Goal: Navigation & Orientation: Find specific page/section

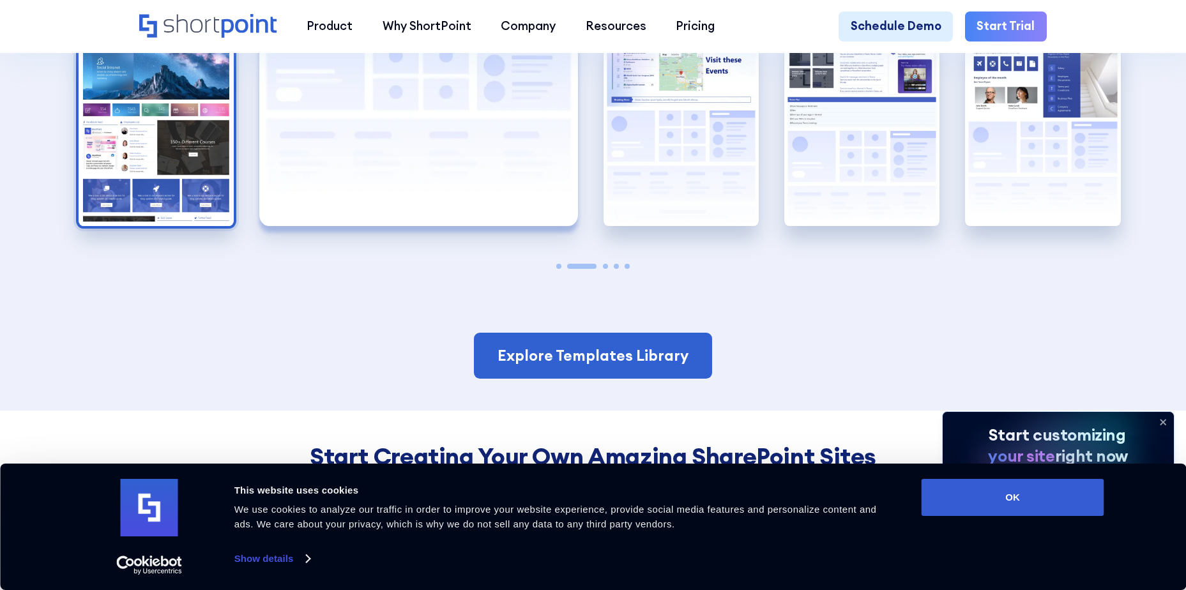
scroll to position [2745, 0]
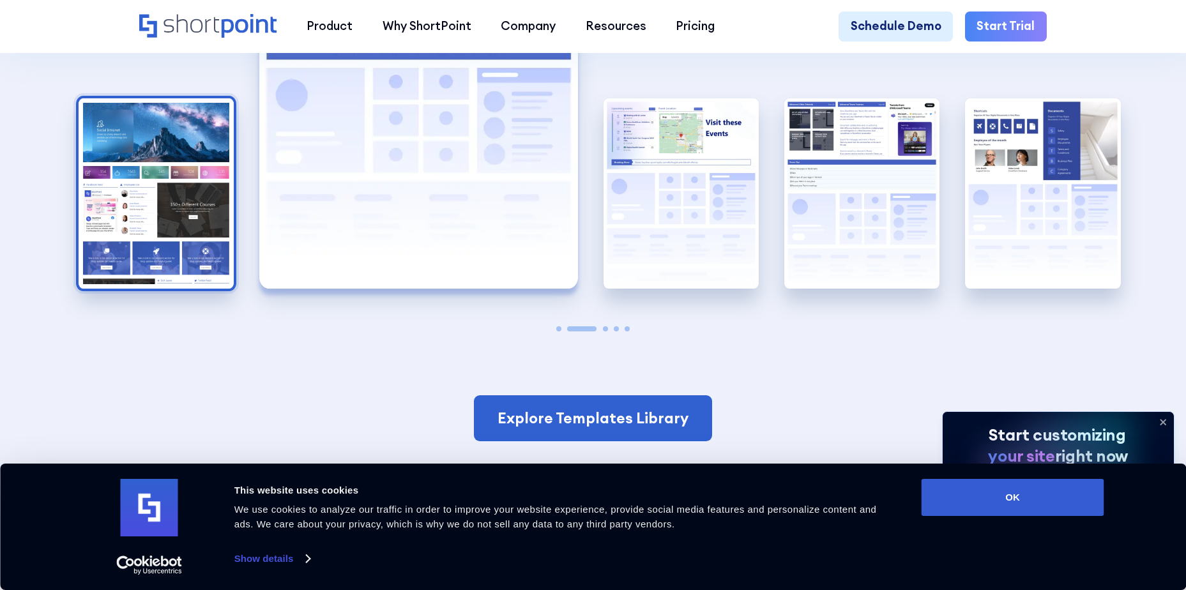
click at [100, 187] on img "1 / 5" at bounding box center [156, 193] width 155 height 191
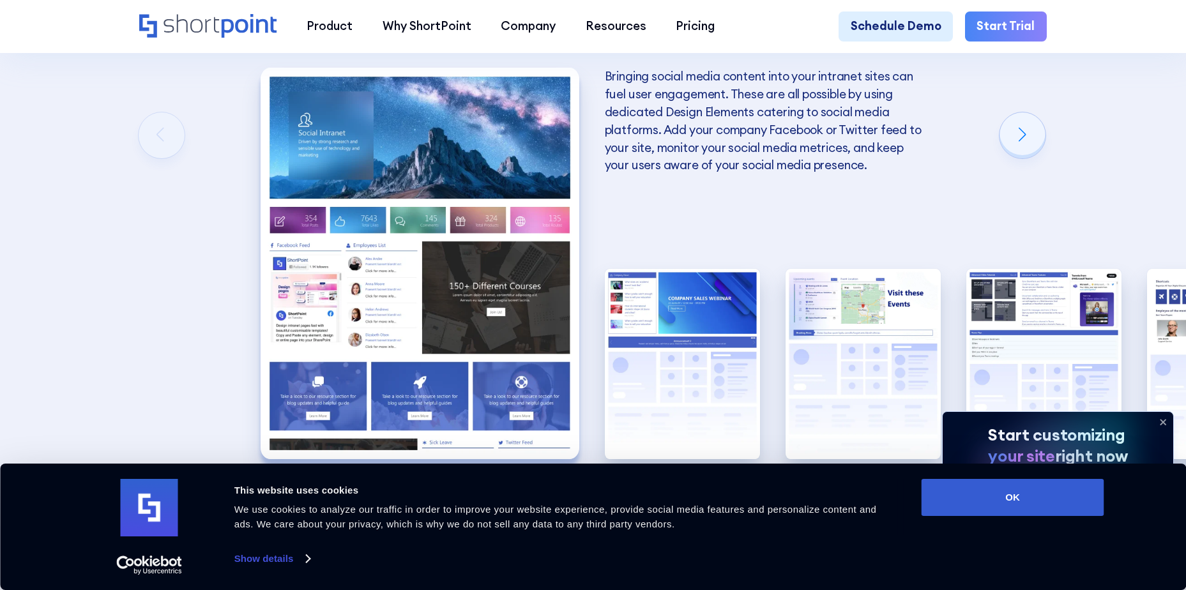
scroll to position [2554, 0]
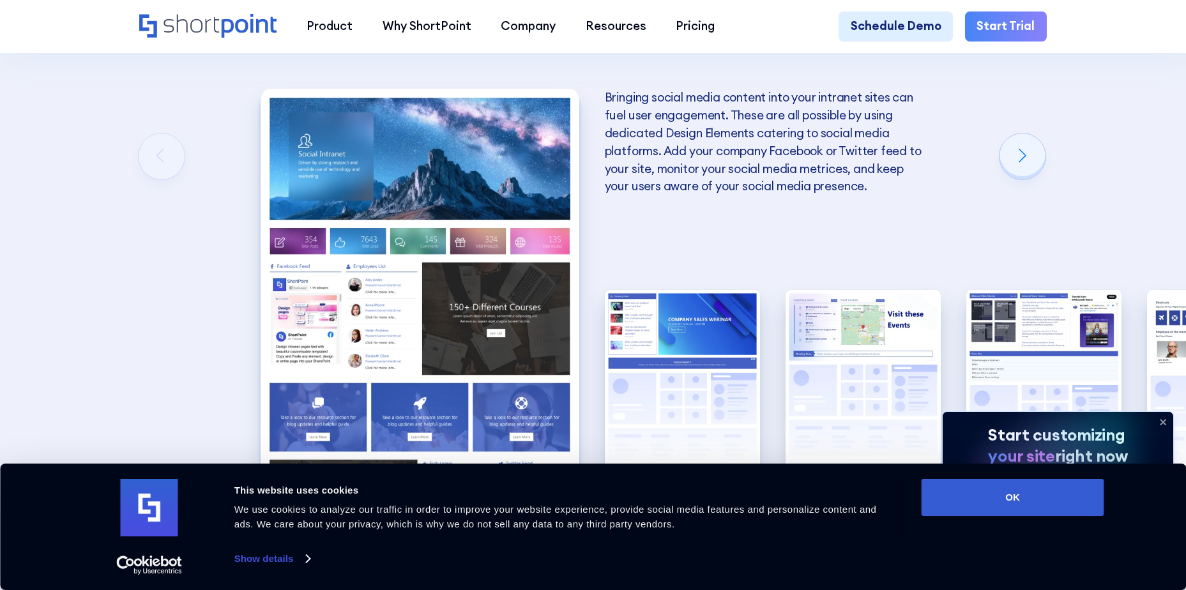
click at [1163, 419] on icon at bounding box center [1162, 422] width 20 height 20
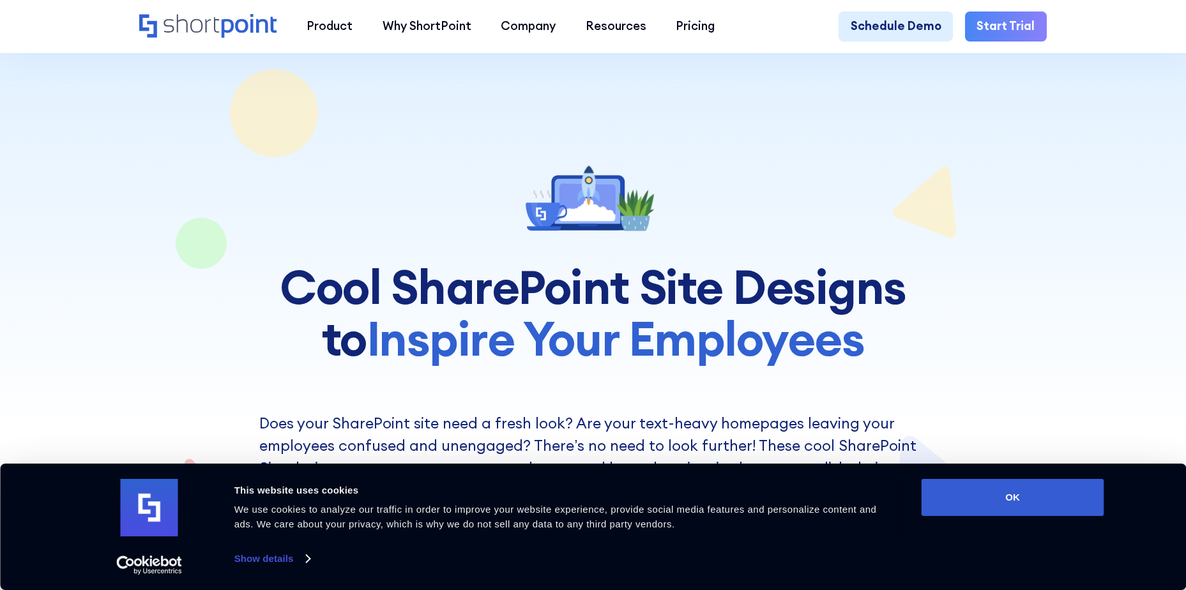
scroll to position [2554, 0]
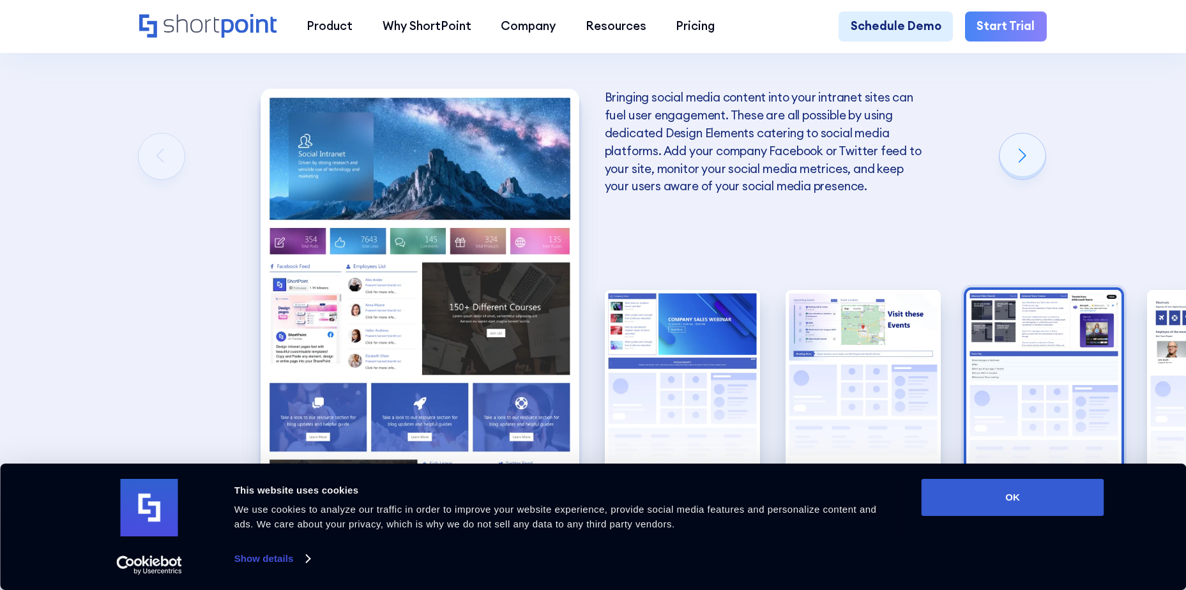
click at [1051, 368] on img "4 / 5" at bounding box center [1043, 385] width 155 height 191
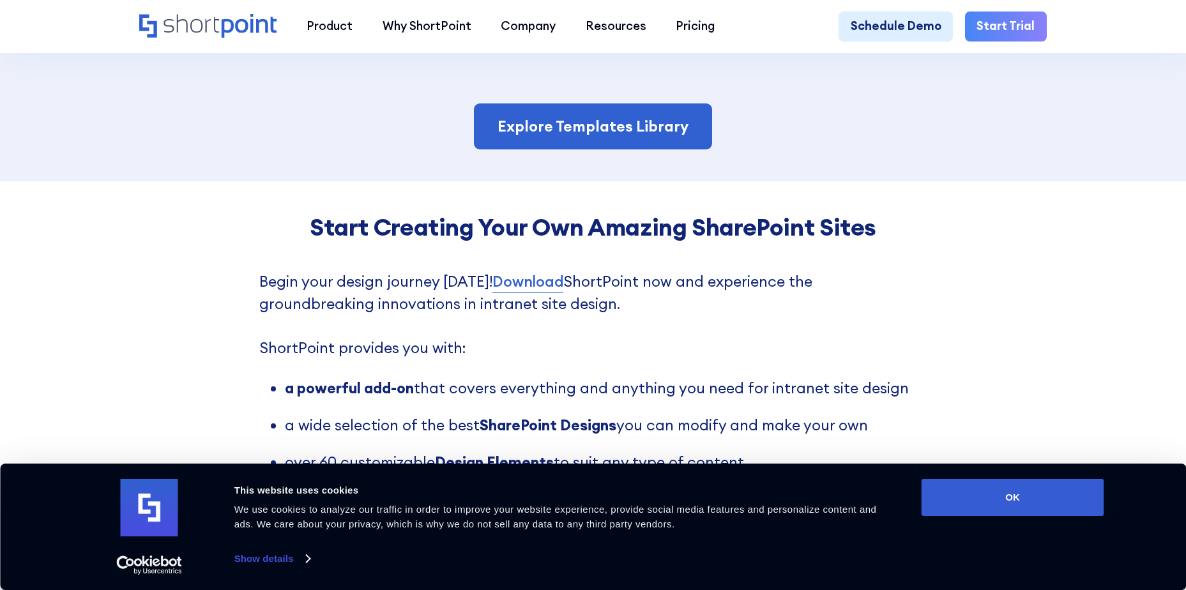
scroll to position [3065, 0]
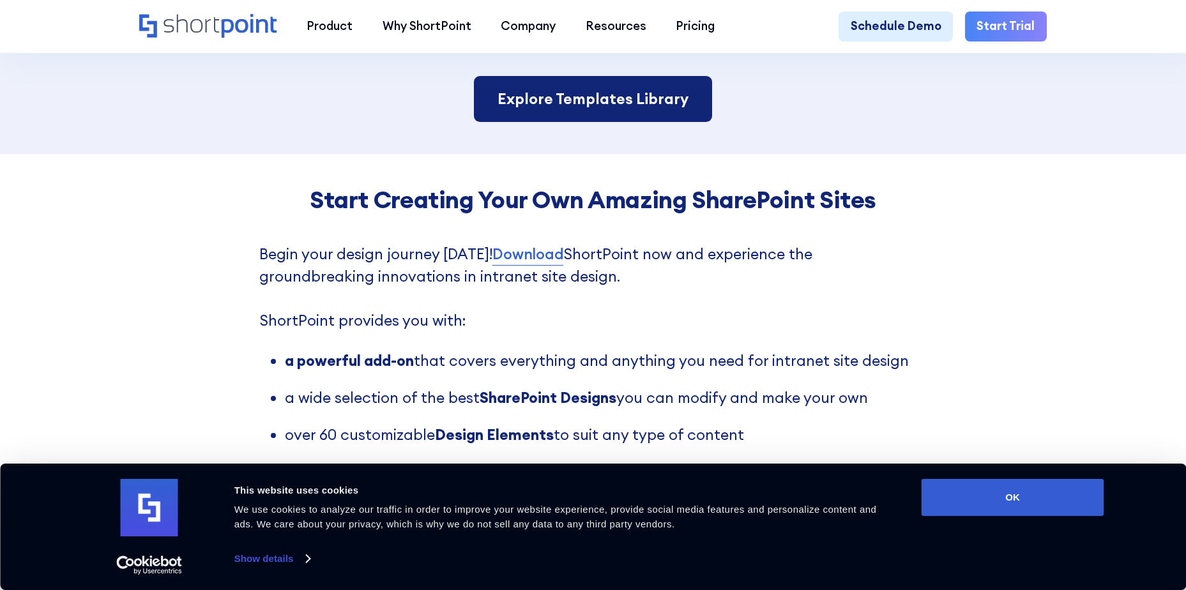
click at [668, 103] on link "Explore Templates Library" at bounding box center [593, 99] width 238 height 46
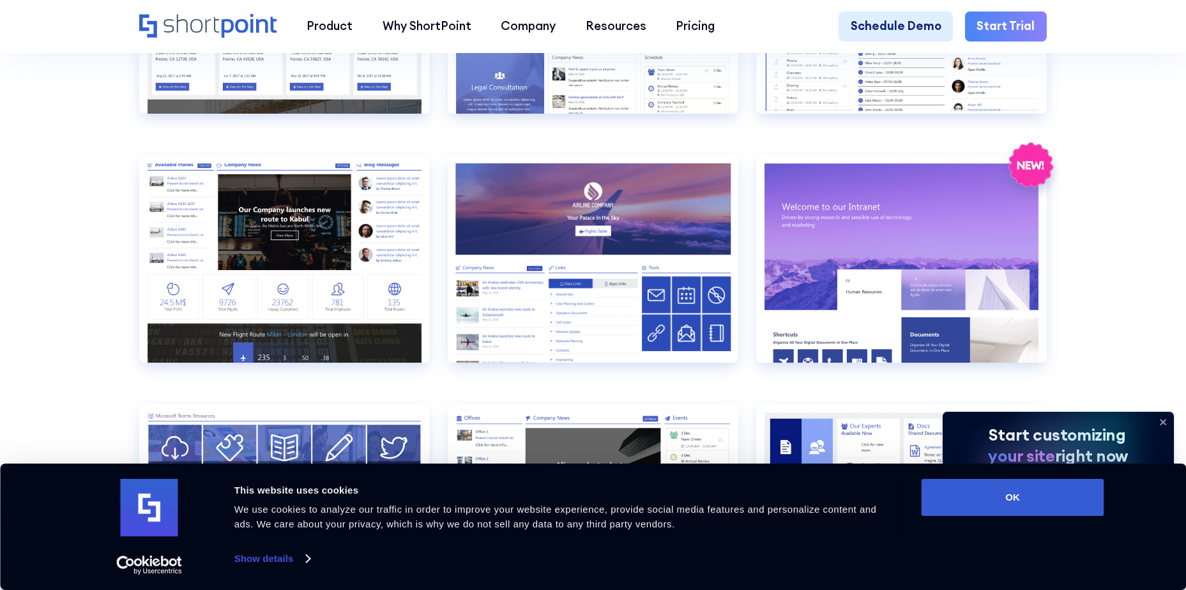
scroll to position [1788, 0]
